Goal: Task Accomplishment & Management: Manage account settings

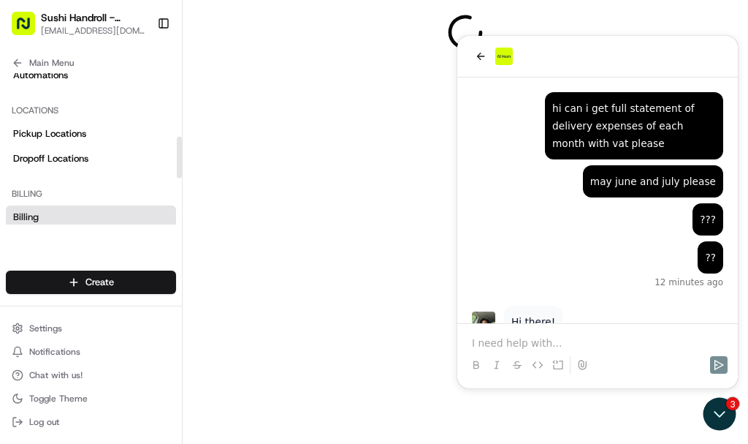
scroll to position [1168, 0]
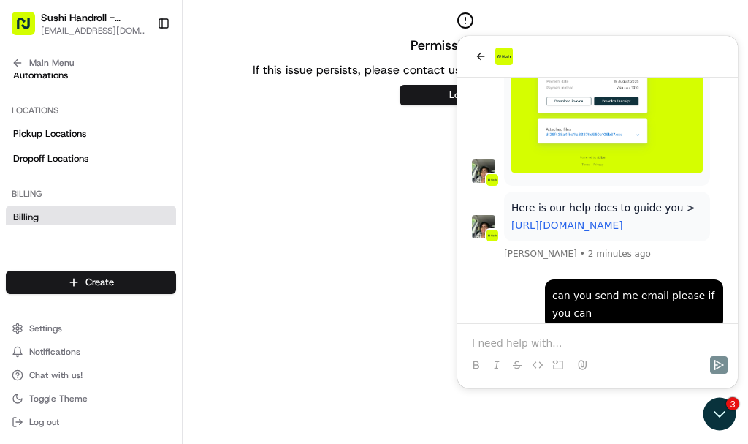
click at [455, 15] on div "Permission denied If this issue persists, please contact us at support@usenash.…" at bounding box center [466, 59] width 566 height 94
click at [626, 342] on p at bounding box center [597, 342] width 251 height 15
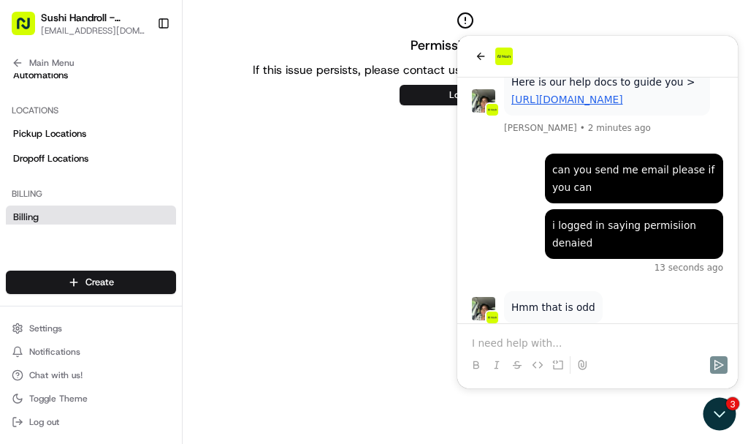
scroll to position [1349, 0]
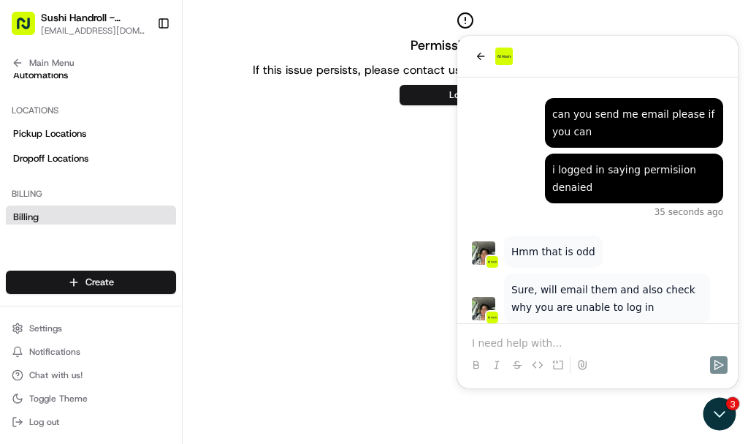
click at [577, 336] on p at bounding box center [597, 342] width 251 height 15
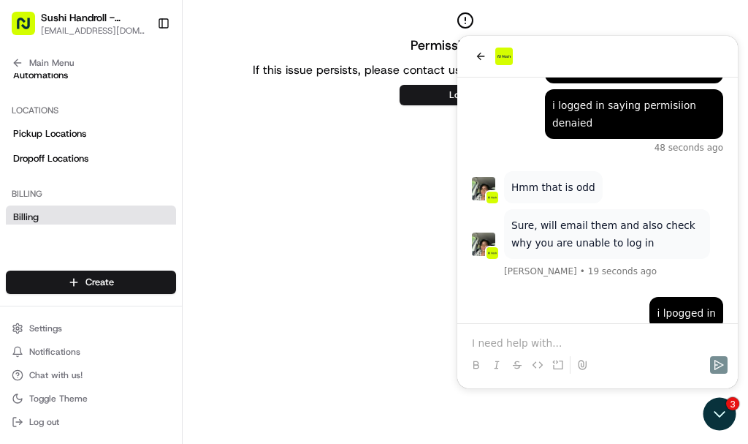
click at [612, 335] on p at bounding box center [597, 342] width 251 height 15
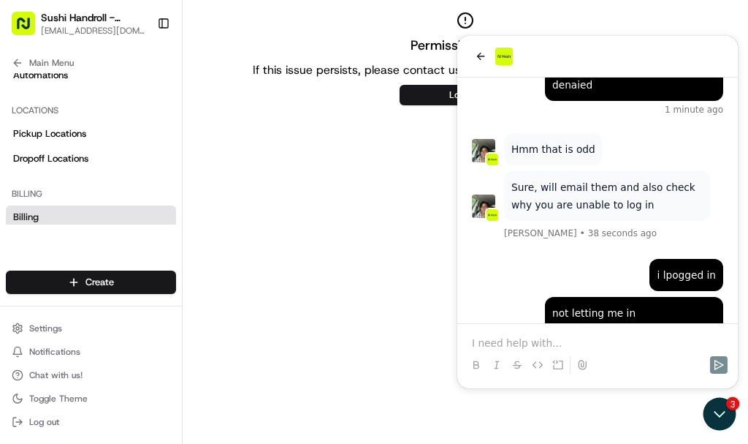
click at [595, 335] on p at bounding box center [597, 342] width 251 height 15
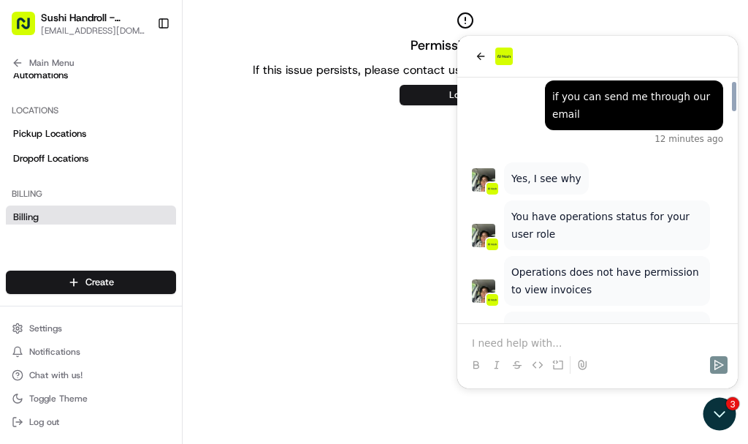
scroll to position [1743, 0]
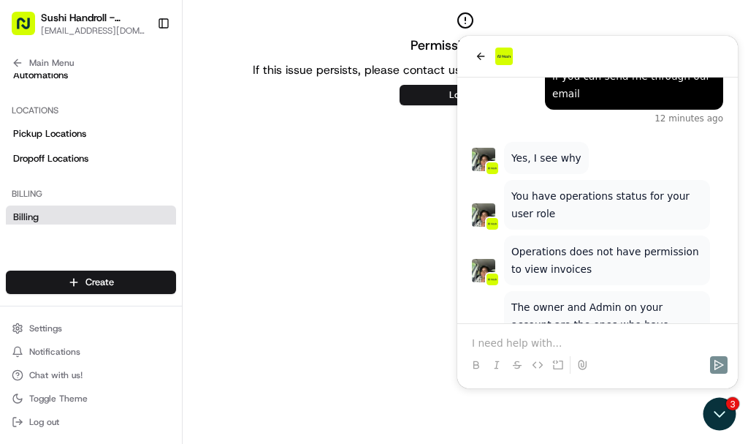
click at [628, 336] on p at bounding box center [597, 342] width 251 height 15
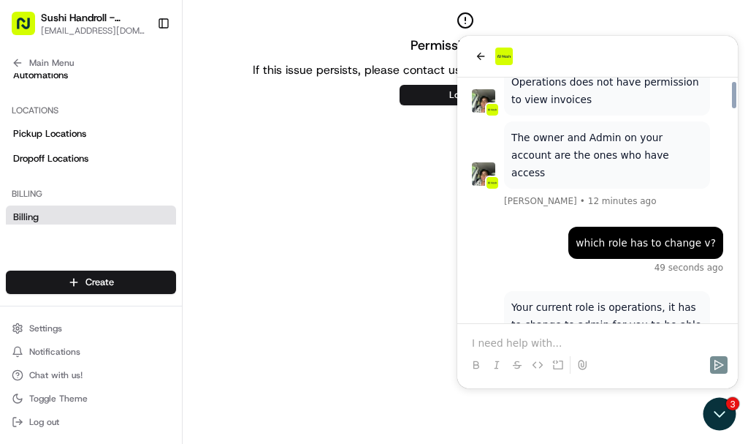
scroll to position [1951, 0]
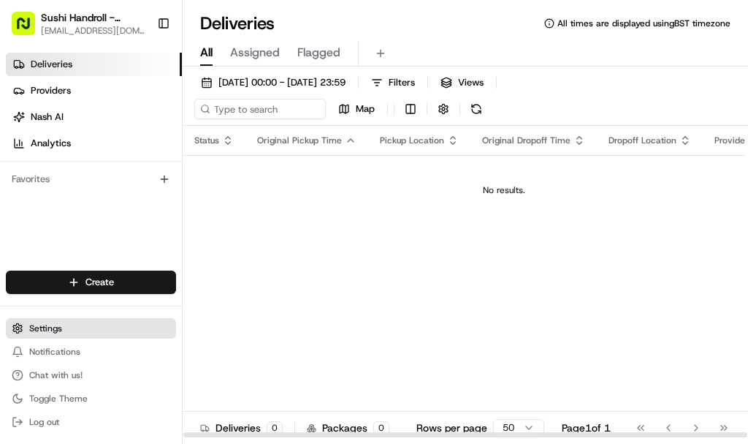
click at [66, 324] on button "Settings" at bounding box center [91, 328] width 170 height 20
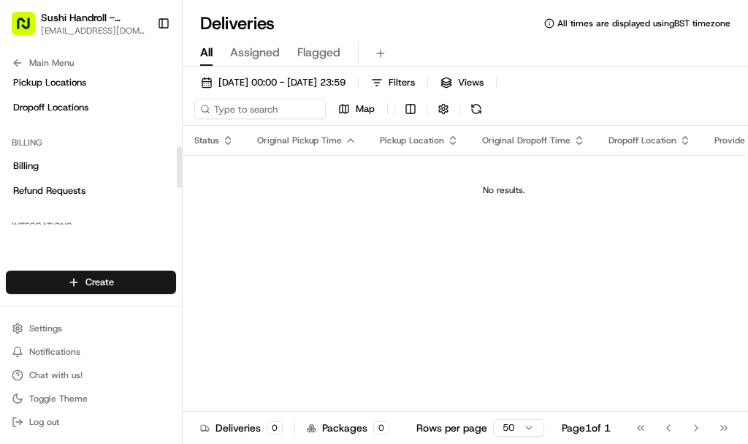
scroll to position [300, 0]
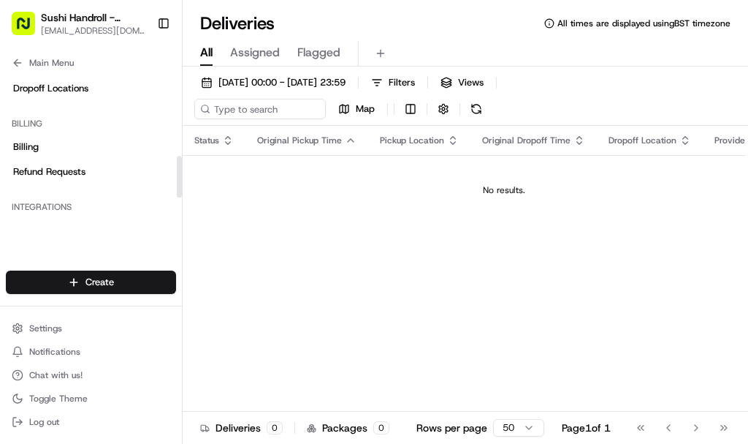
drag, startPoint x: 181, startPoint y: 96, endPoint x: 175, endPoint y: 178, distance: 82.8
click at [177, 178] on div at bounding box center [179, 177] width 5 height 42
